Goal: Task Accomplishment & Management: Manage account settings

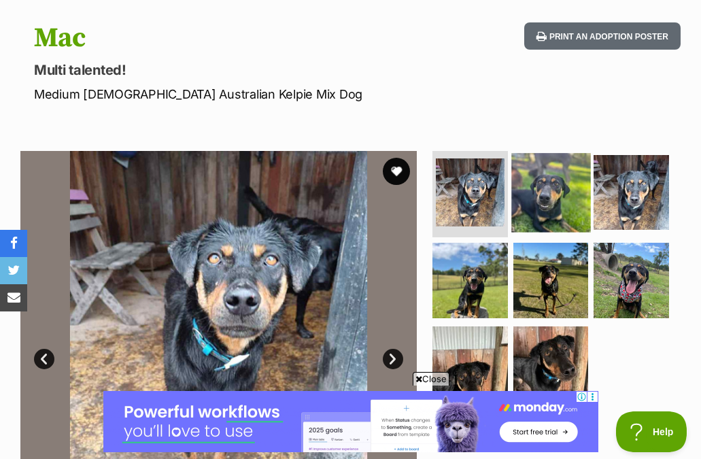
click at [554, 175] on img at bounding box center [550, 192] width 79 height 79
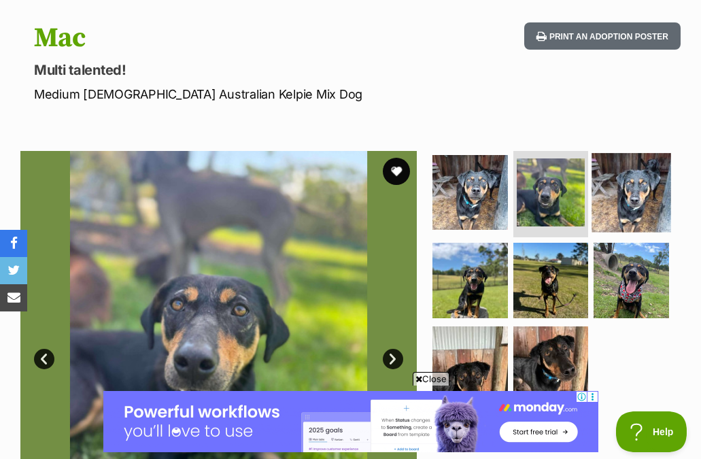
click at [625, 183] on img at bounding box center [631, 192] width 79 height 79
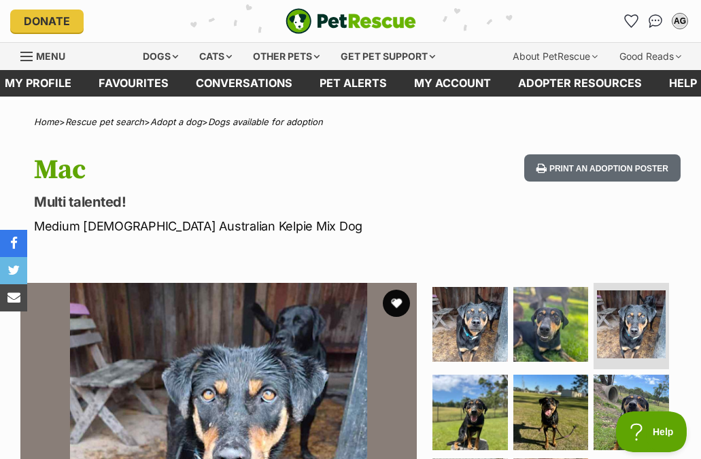
click at [352, 161] on h1 "Mac" at bounding box center [232, 169] width 396 height 31
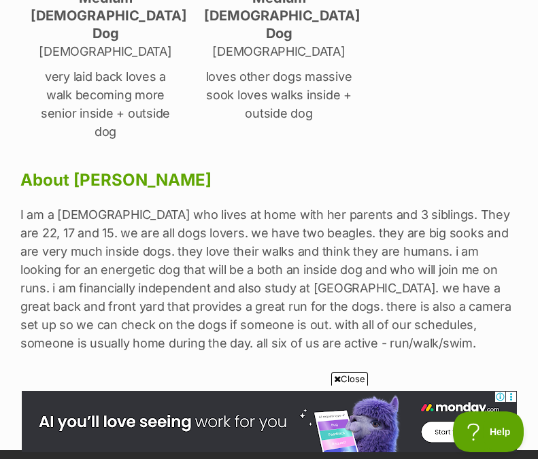
click at [262, 396] on link "Edit" at bounding box center [269, 409] width 204 height 27
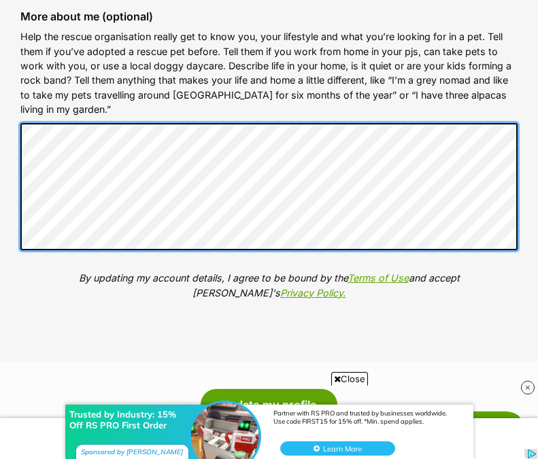
scroll to position [1844, 0]
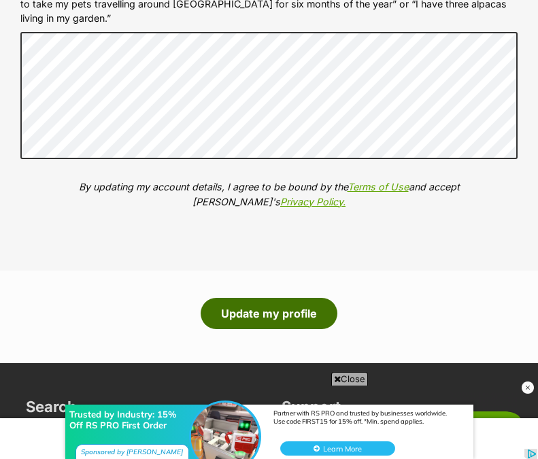
click at [274, 313] on button "Update my profile" at bounding box center [268, 313] width 137 height 31
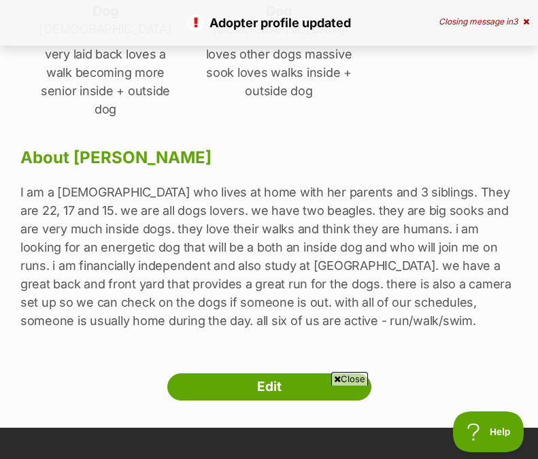
scroll to position [639, 0]
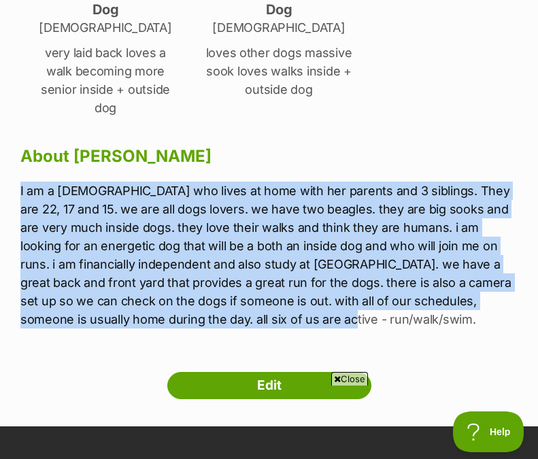
drag, startPoint x: 277, startPoint y: 281, endPoint x: 18, endPoint y: 160, distance: 284.9
copy p "I am a [DEMOGRAPHIC_DATA] who lives at home with her parents and 3 siblings. Th…"
